Goal: Task Accomplishment & Management: Manage account settings

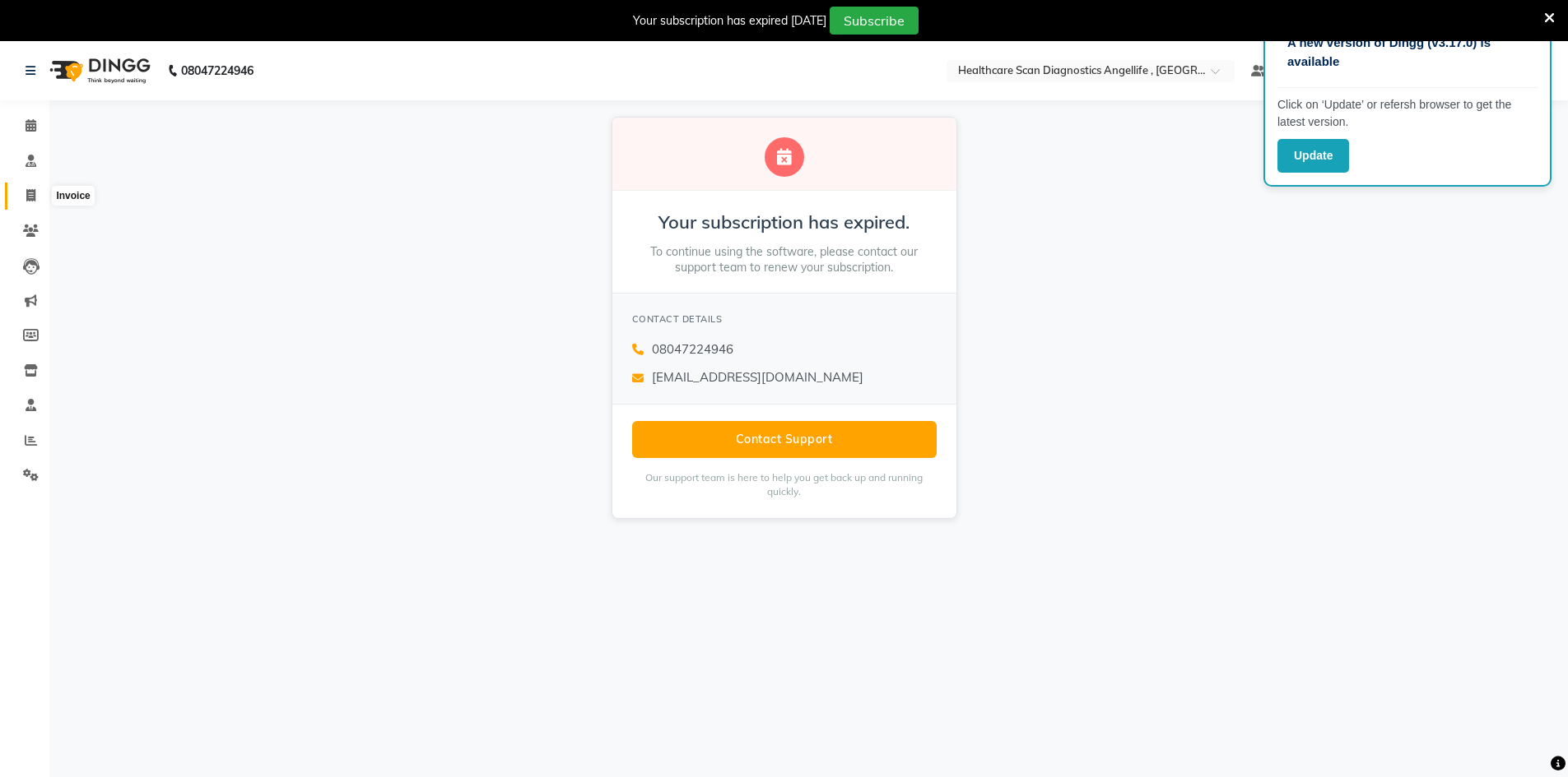
click at [28, 196] on icon at bounding box center [31, 195] width 10 height 12
select select "service"
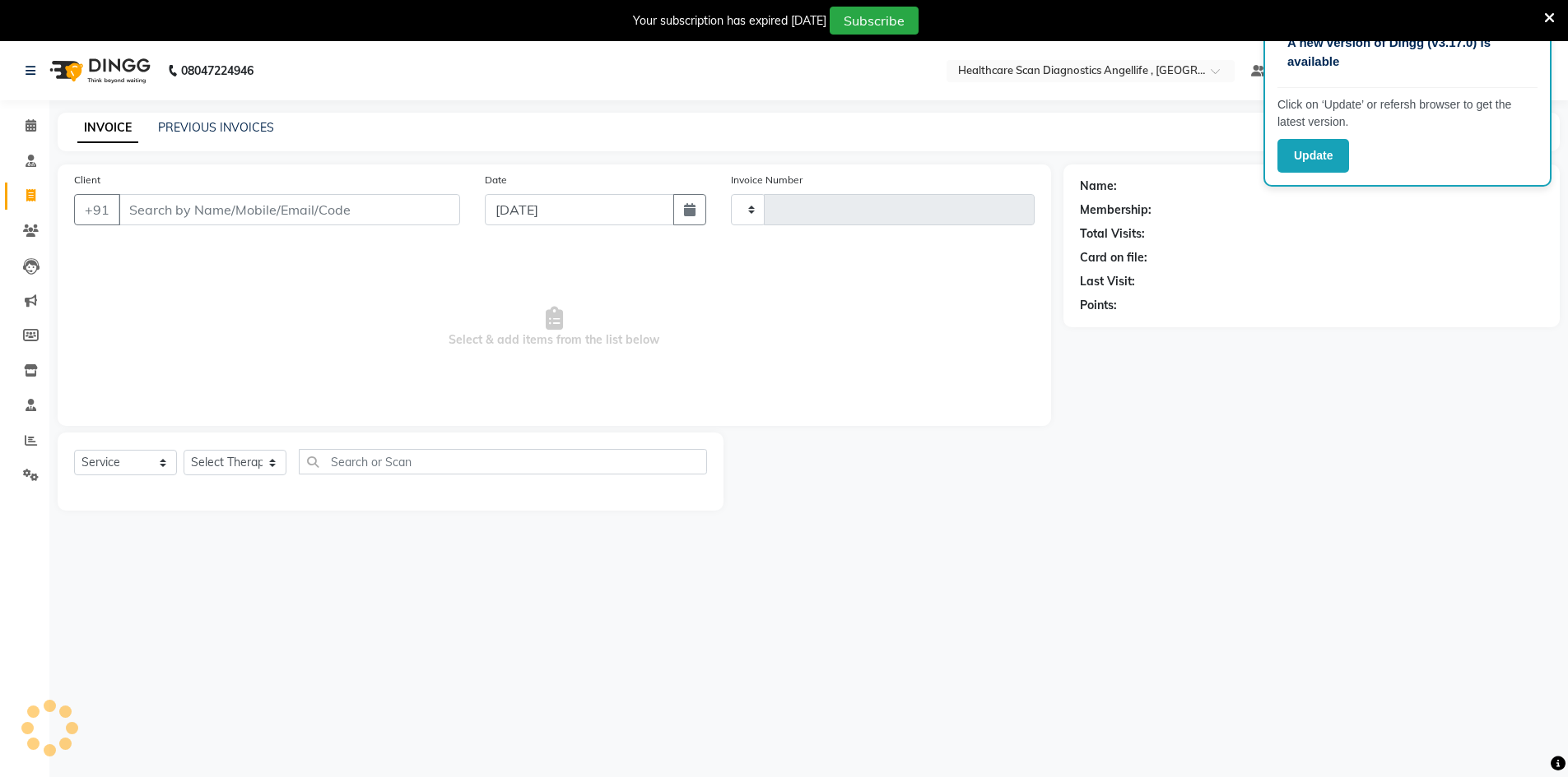
type input "0309"
select select "5671"
click at [30, 196] on icon at bounding box center [31, 195] width 10 height 12
select select "5671"
select select "service"
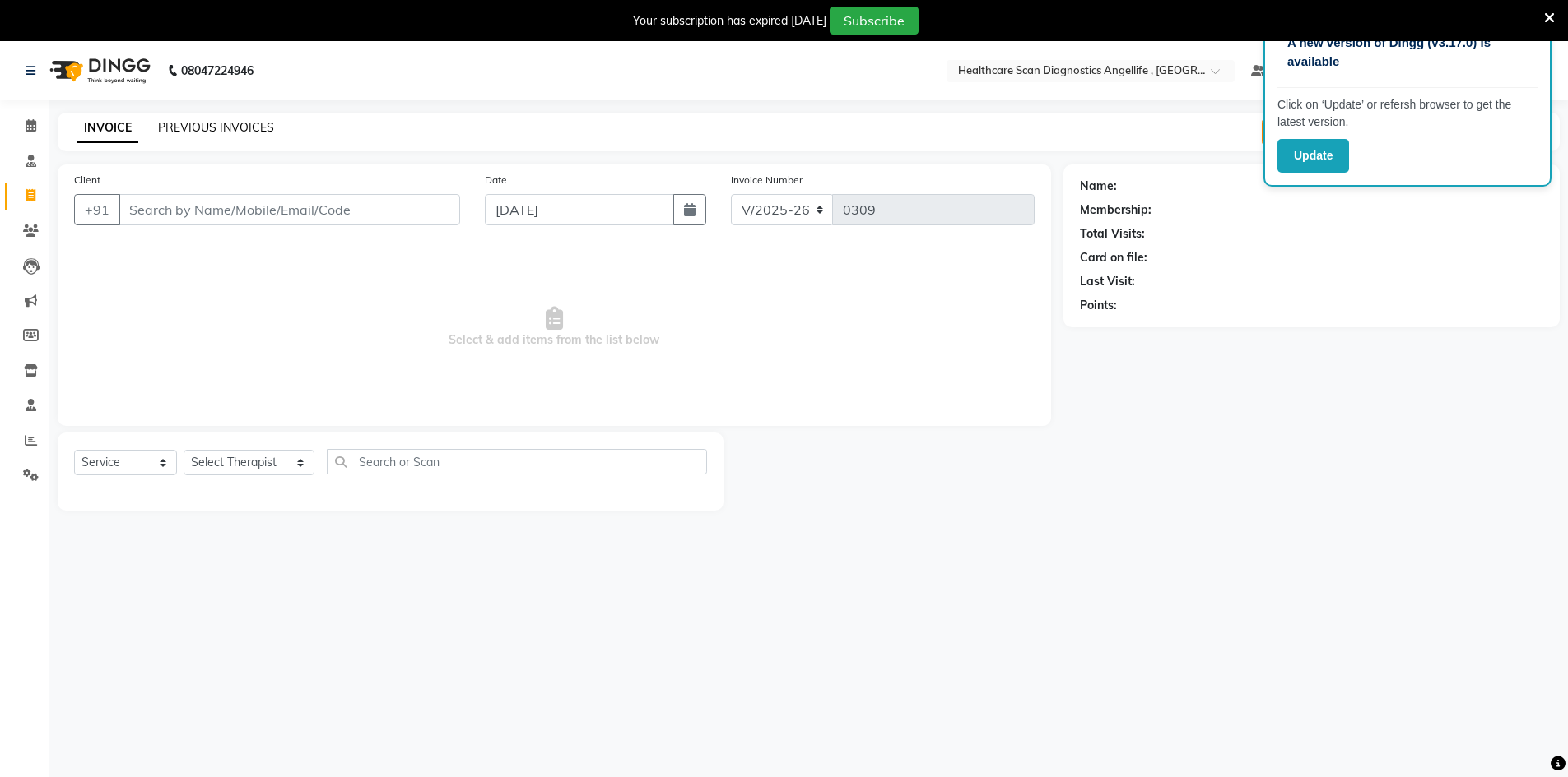
click at [231, 125] on link "PREVIOUS INVOICES" at bounding box center [216, 128] width 116 height 15
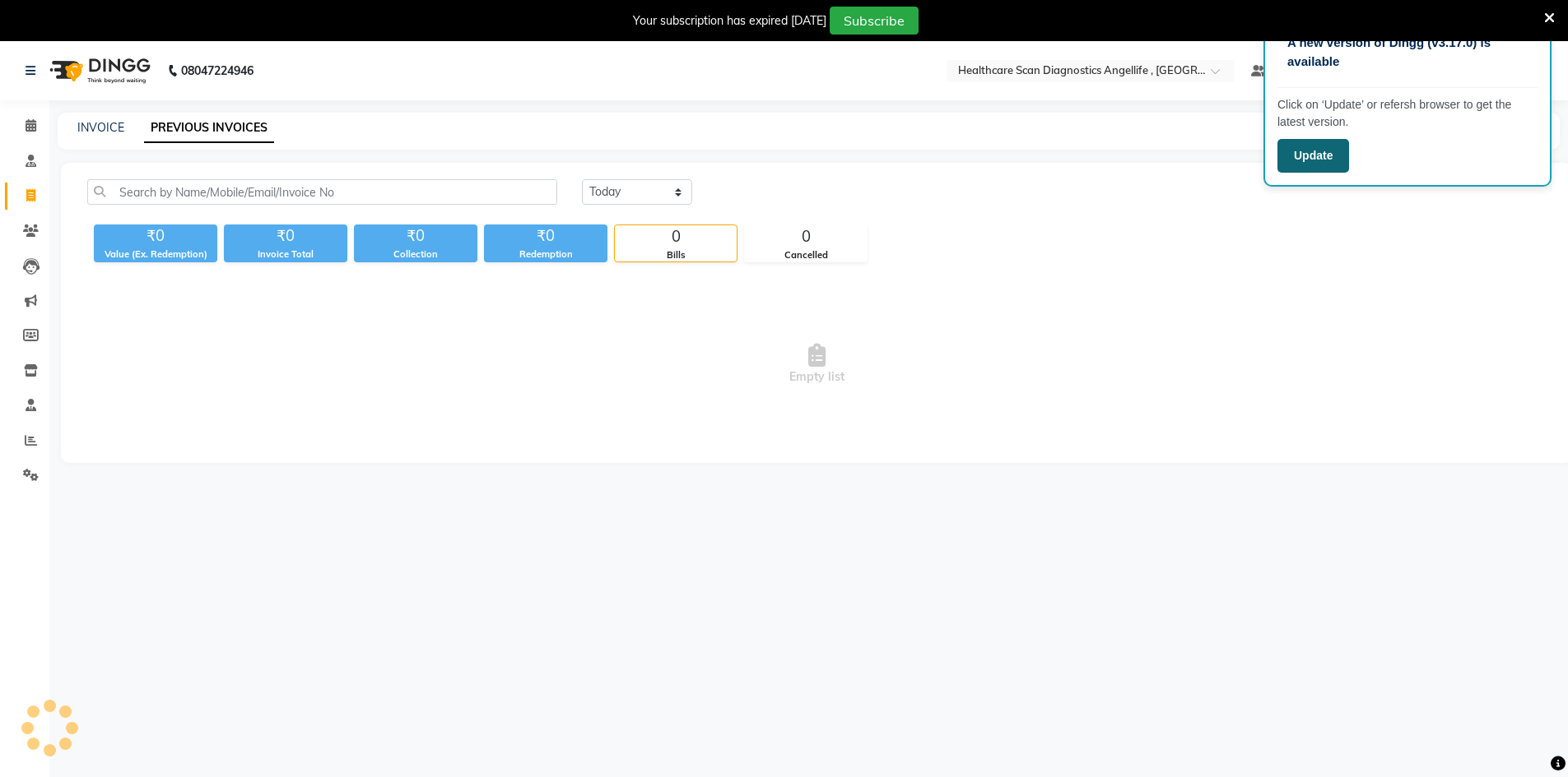
click at [1316, 152] on button "Update" at bounding box center [1313, 155] width 71 height 33
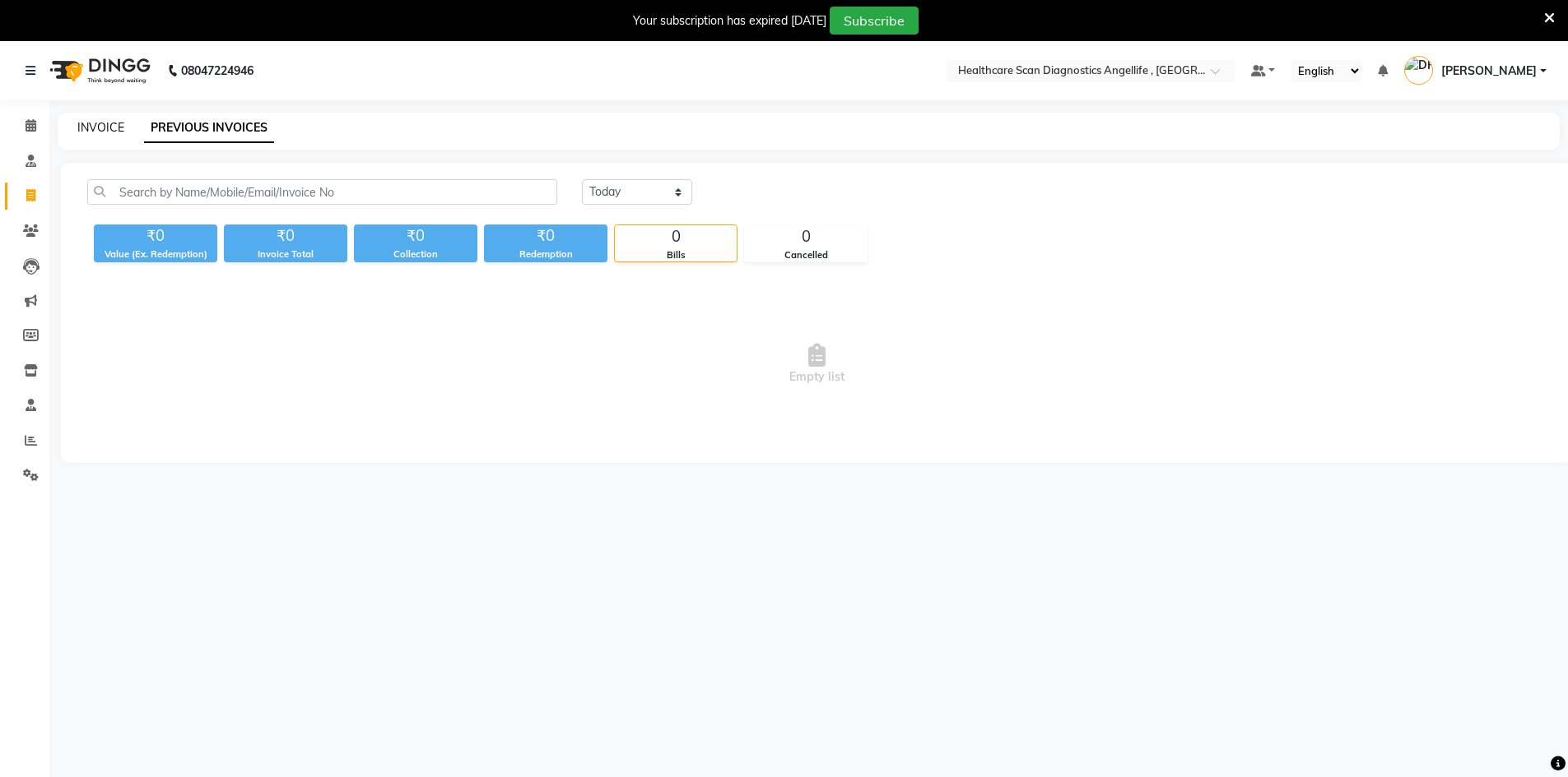
click at [100, 122] on link "INVOICE" at bounding box center [100, 128] width 47 height 15
select select "5671"
select select "service"
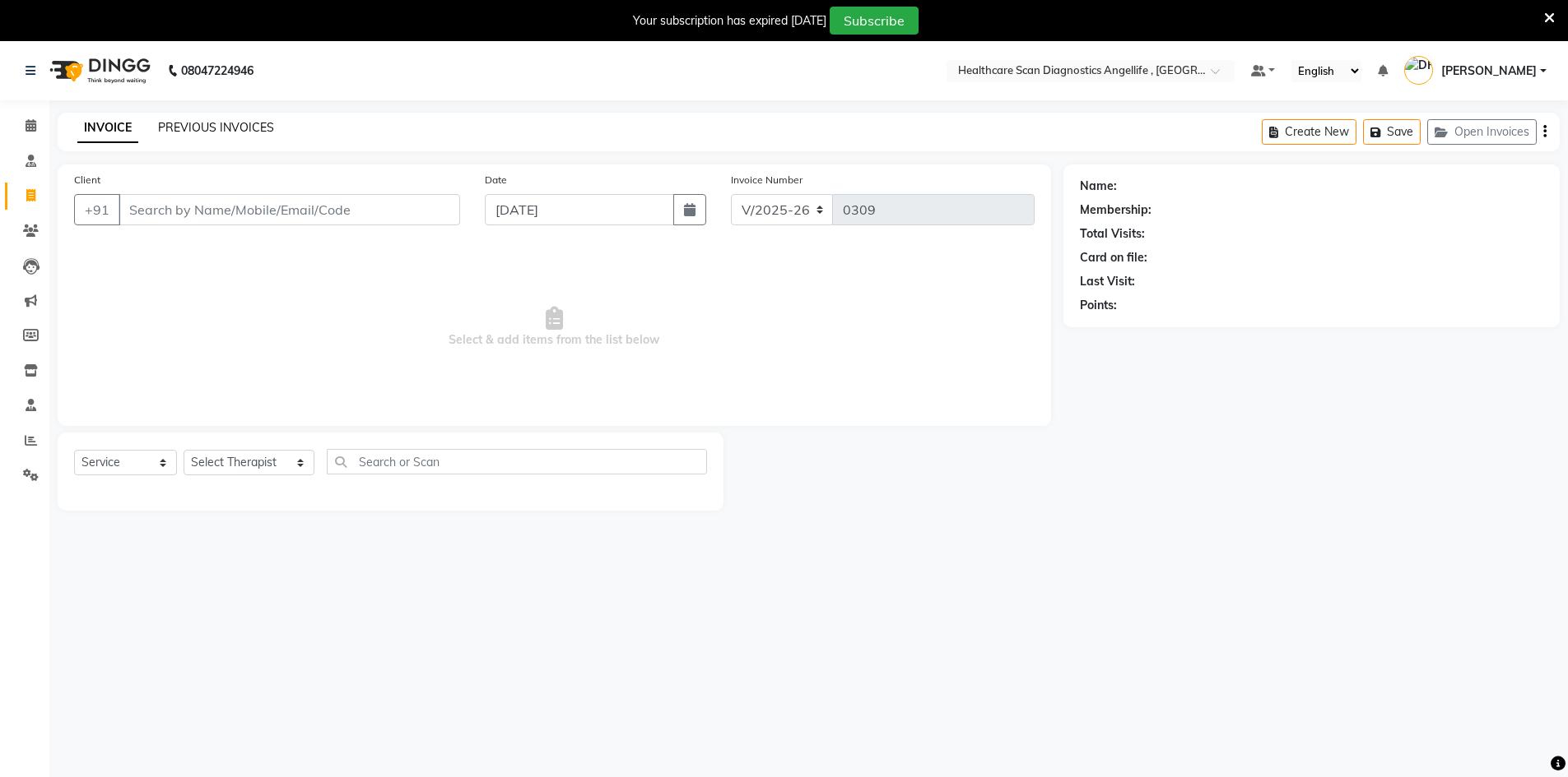
click at [251, 125] on link "PREVIOUS INVOICES" at bounding box center [216, 128] width 116 height 15
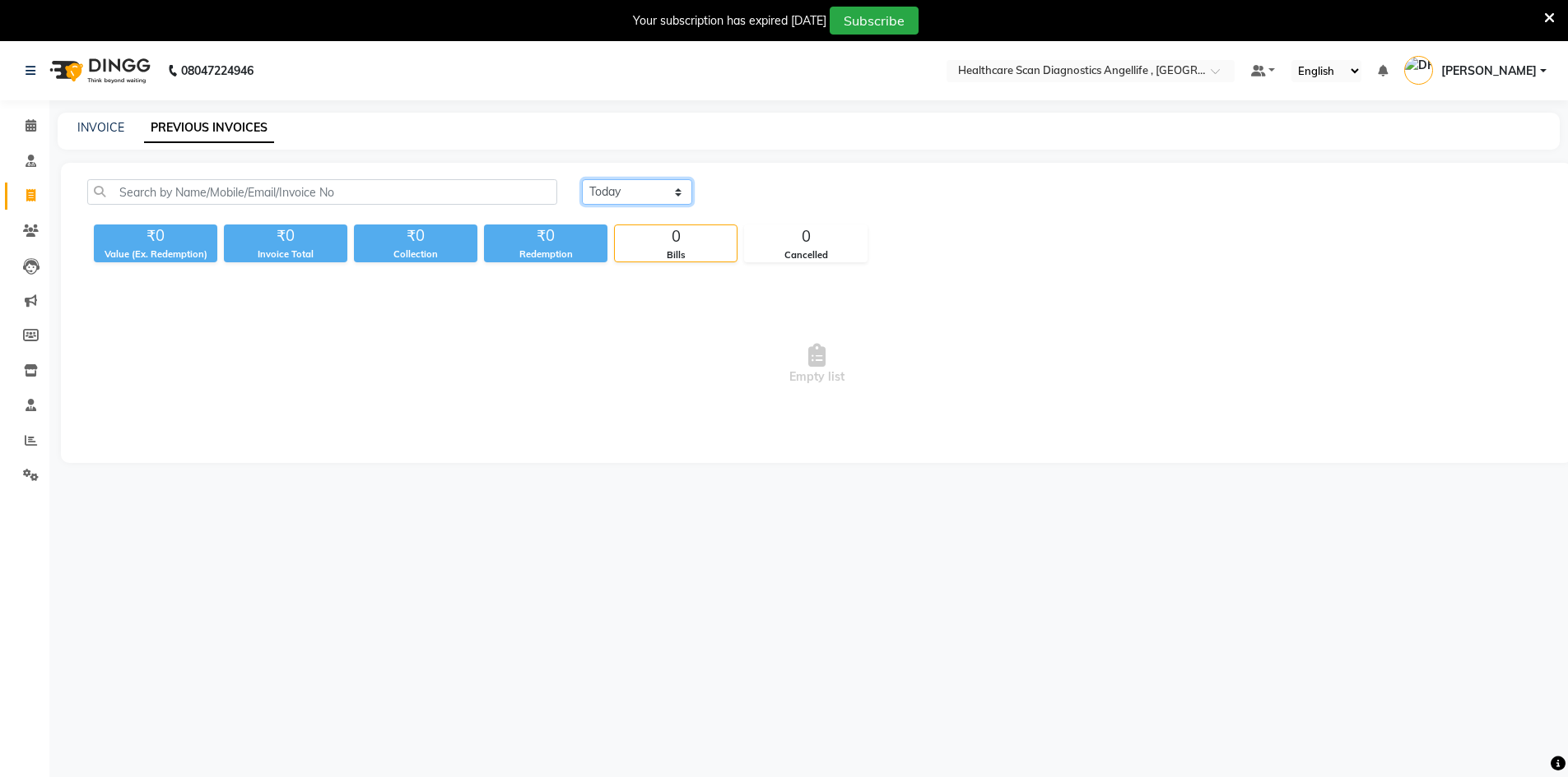
click at [647, 194] on select "Today Yesterday Custom Range" at bounding box center [637, 191] width 111 height 26
click at [582, 179] on select "Today Yesterday Custom Range" at bounding box center [637, 191] width 111 height 26
click at [625, 190] on select "Today Yesterday Custom Range" at bounding box center [637, 191] width 111 height 26
select select "range"
click at [582, 179] on select "Today Yesterday Custom Range" at bounding box center [637, 191] width 111 height 26
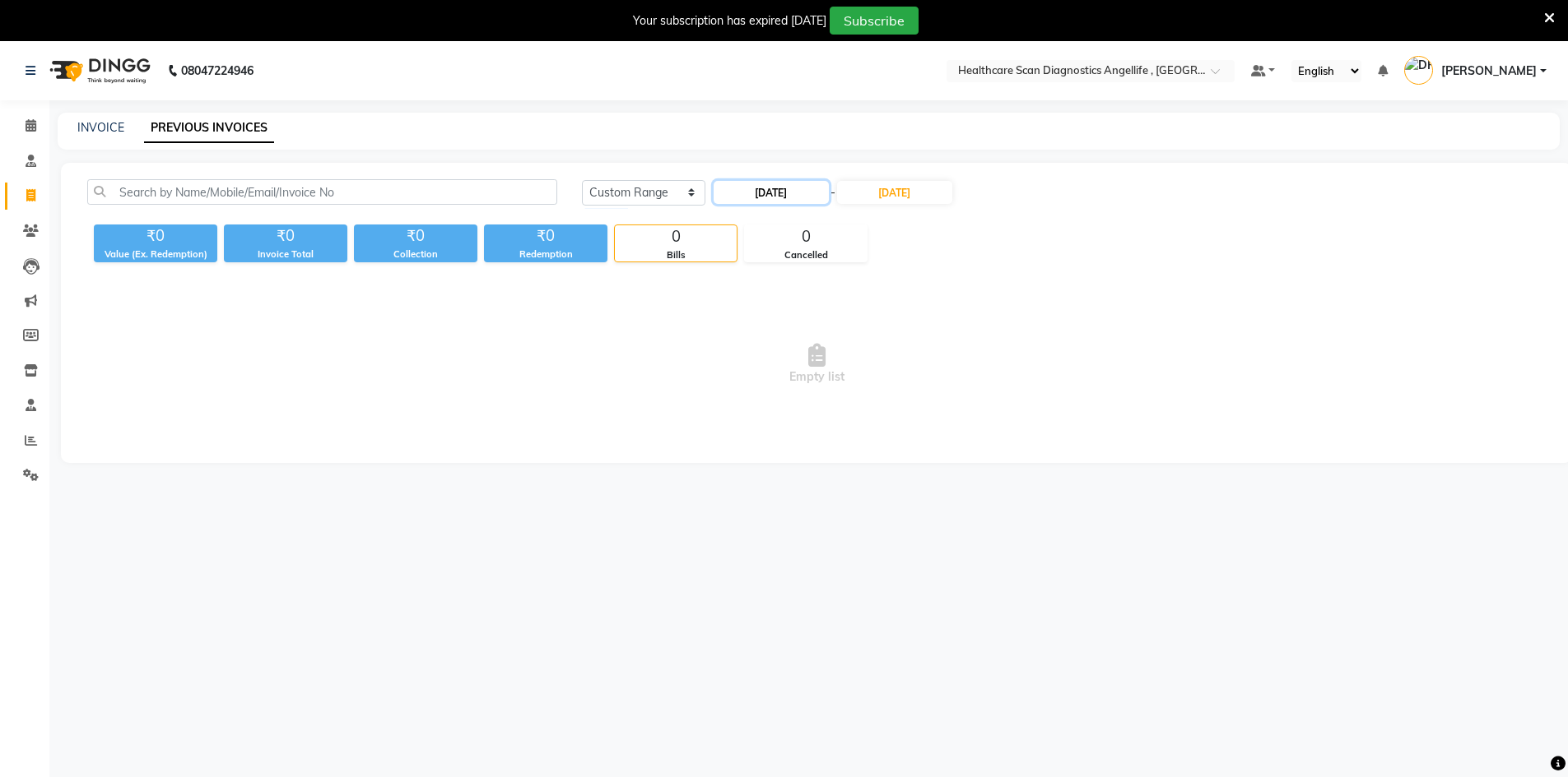
click at [777, 196] on input "[DATE]" at bounding box center [771, 192] width 115 height 23
select select "9"
select select "2025"
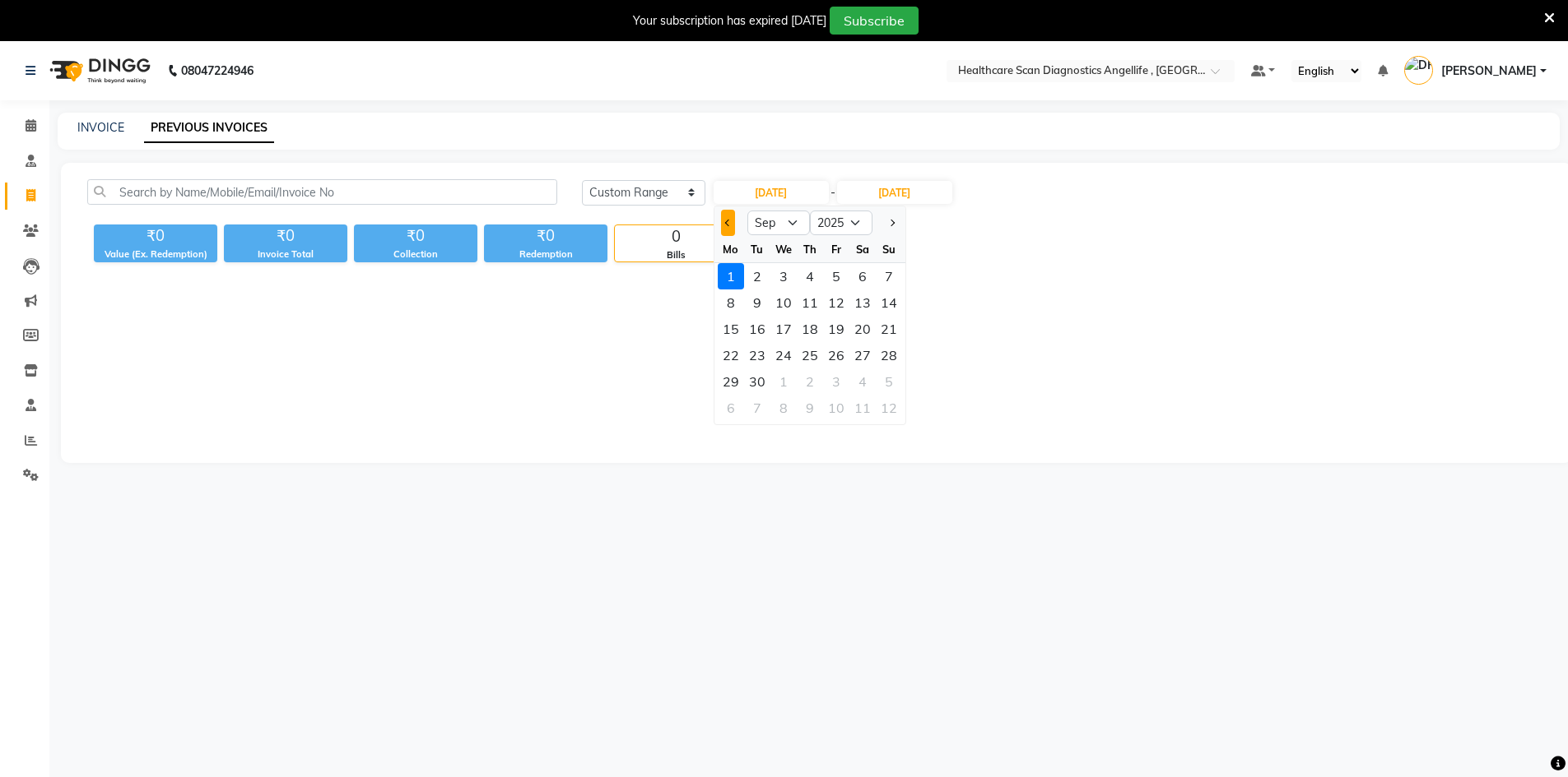
click at [728, 225] on span "Previous month" at bounding box center [727, 223] width 7 height 7
select select "8"
click at [835, 271] on div "1" at bounding box center [836, 276] width 27 height 27
type input "01-08-2025"
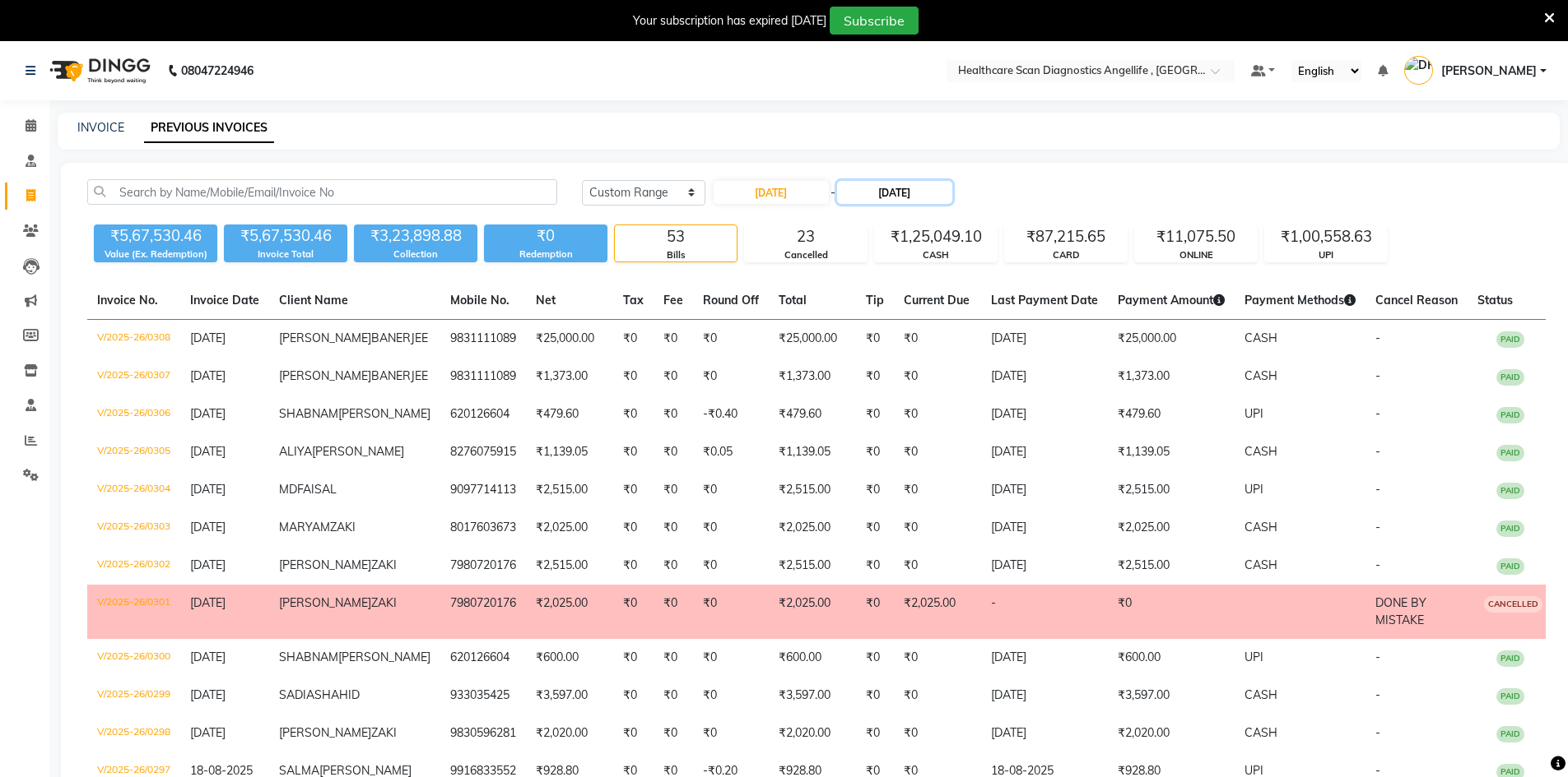
click at [916, 194] on input "[DATE]" at bounding box center [895, 192] width 115 height 23
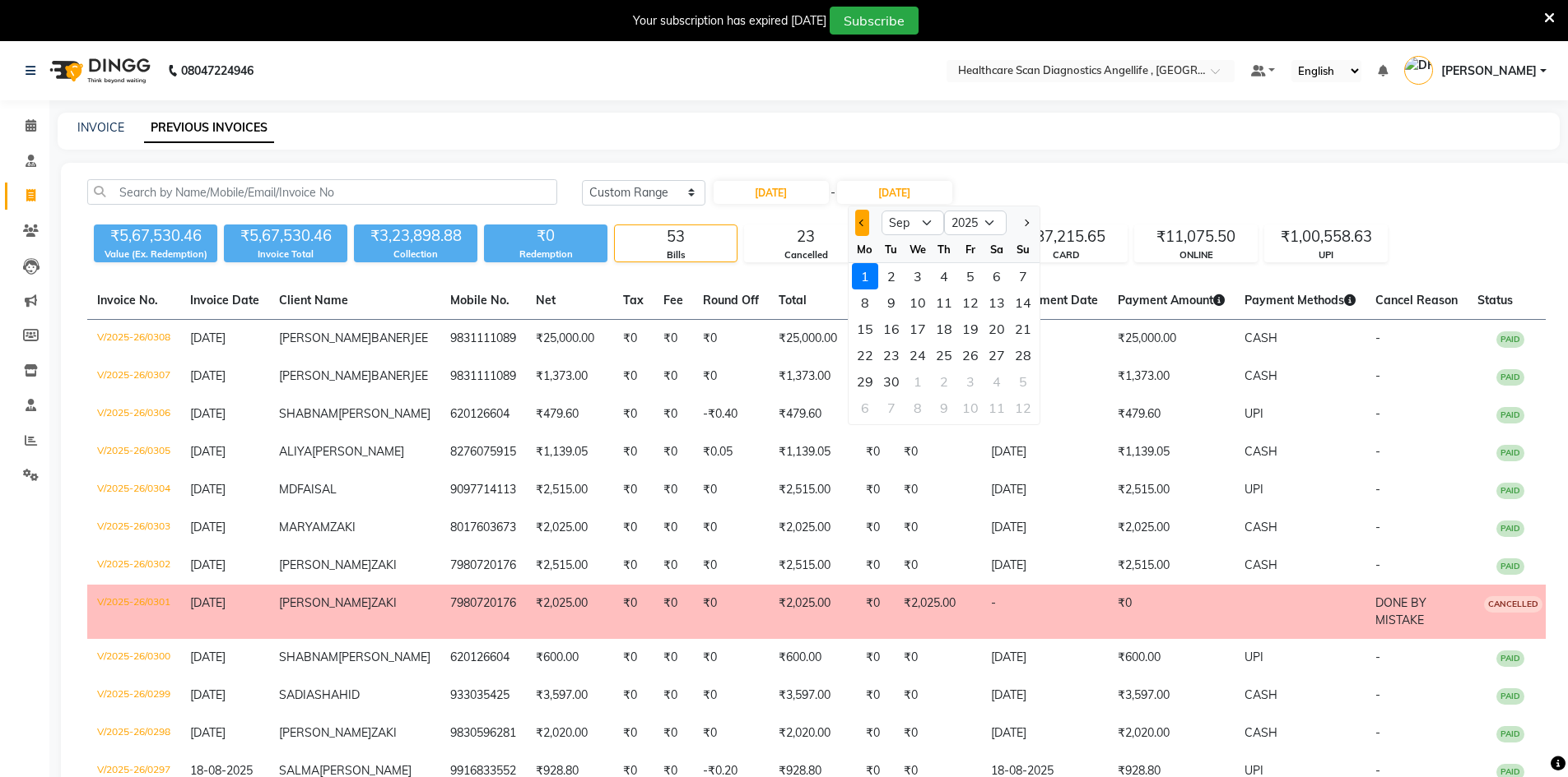
click at [868, 223] on button "Previous month" at bounding box center [862, 223] width 14 height 27
select select "8"
click at [1023, 381] on div "31" at bounding box center [1023, 382] width 27 height 27
type input "31-08-2025"
